Goal: Information Seeking & Learning: Learn about a topic

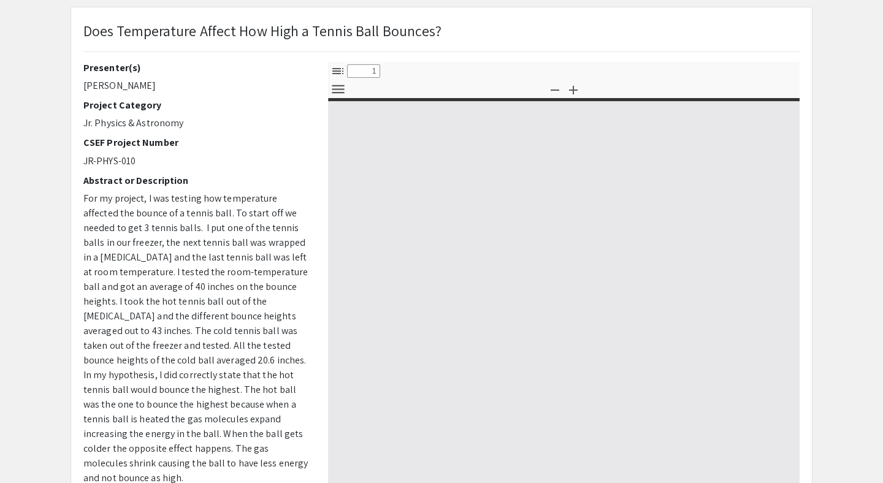
scroll to position [161, 0]
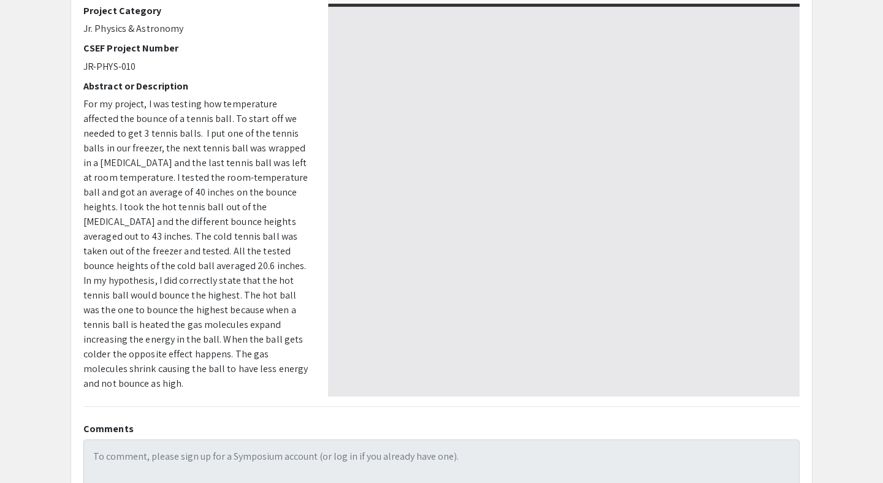
select select "custom"
type input "0"
select select "custom"
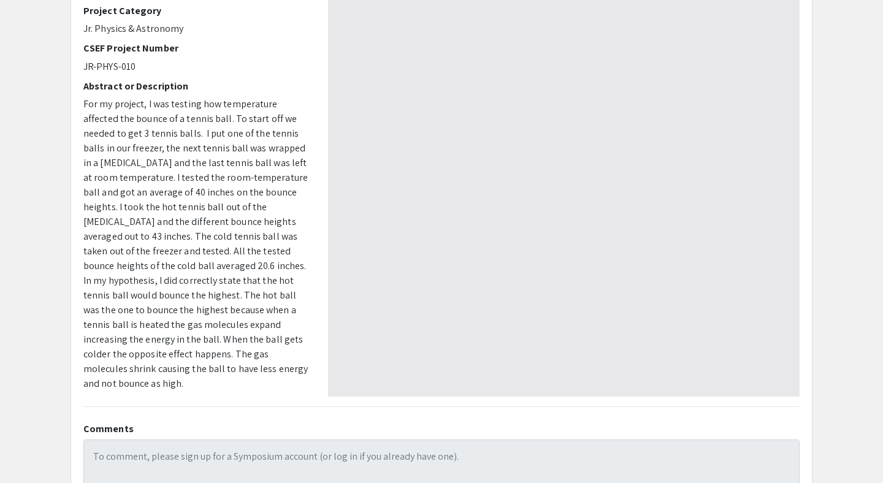
type input "1"
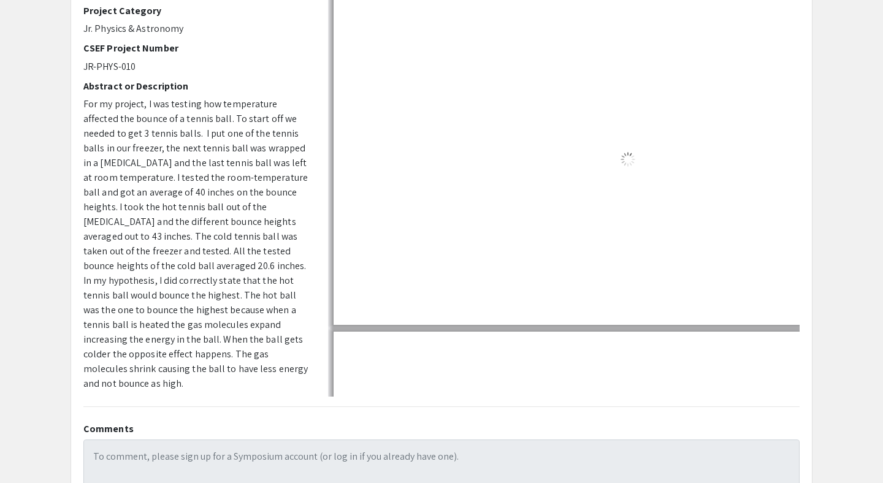
select select "auto"
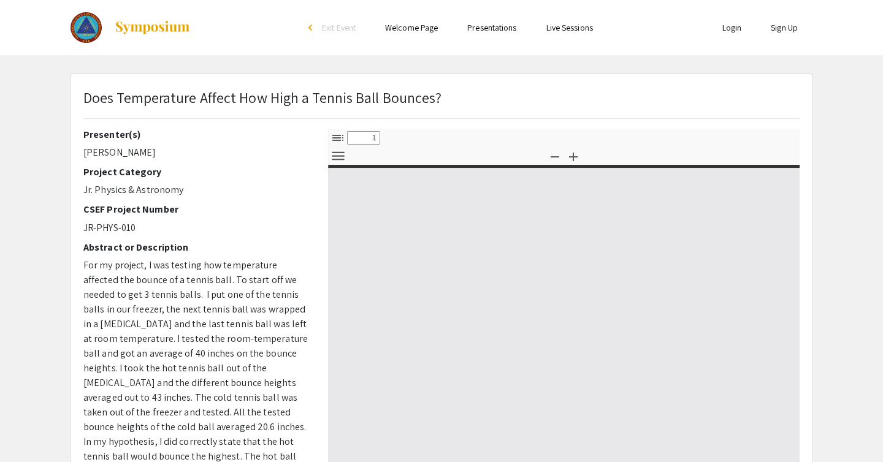
select select "custom"
type input "0"
select select "custom"
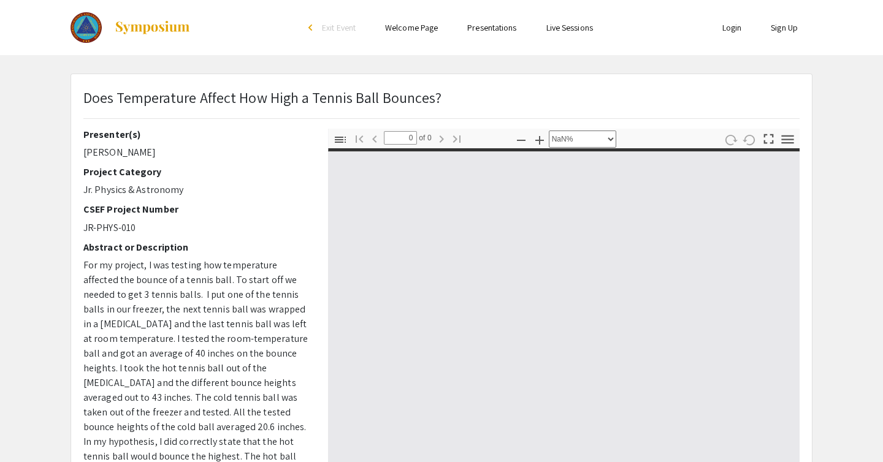
type input "1"
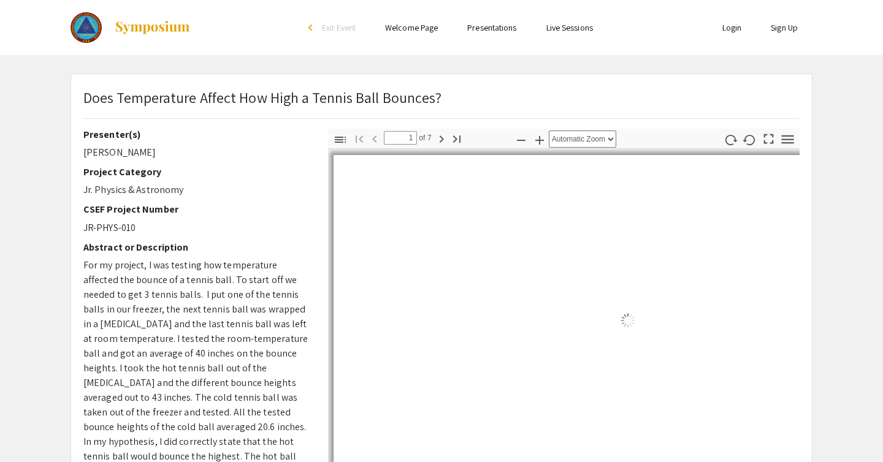
scroll to position [27, 0]
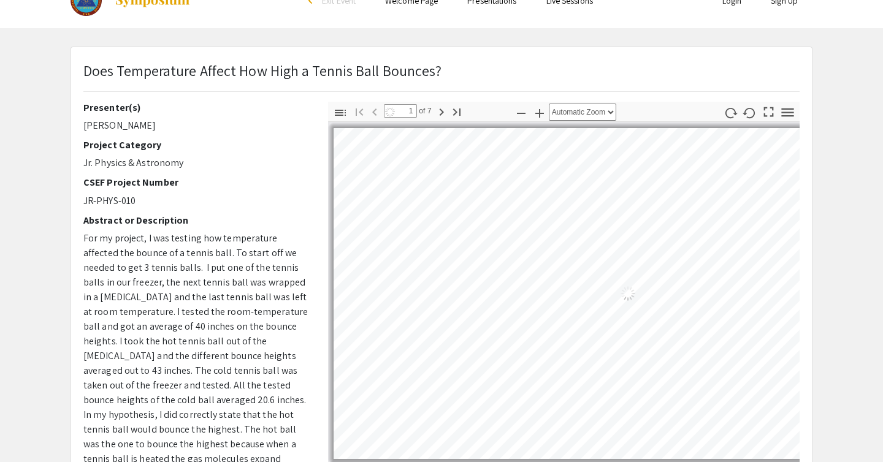
select select "auto"
